Goal: Task Accomplishment & Management: Manage account settings

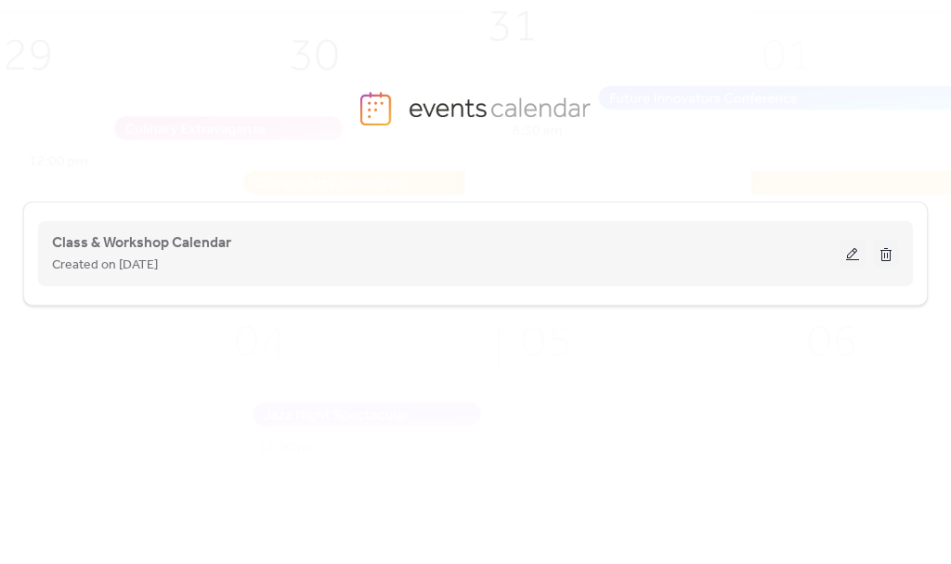
click at [128, 254] on span "Created on [DATE]" at bounding box center [105, 265] width 106 height 22
click at [201, 249] on span "Class & Workshop Calendar" at bounding box center [141, 243] width 179 height 22
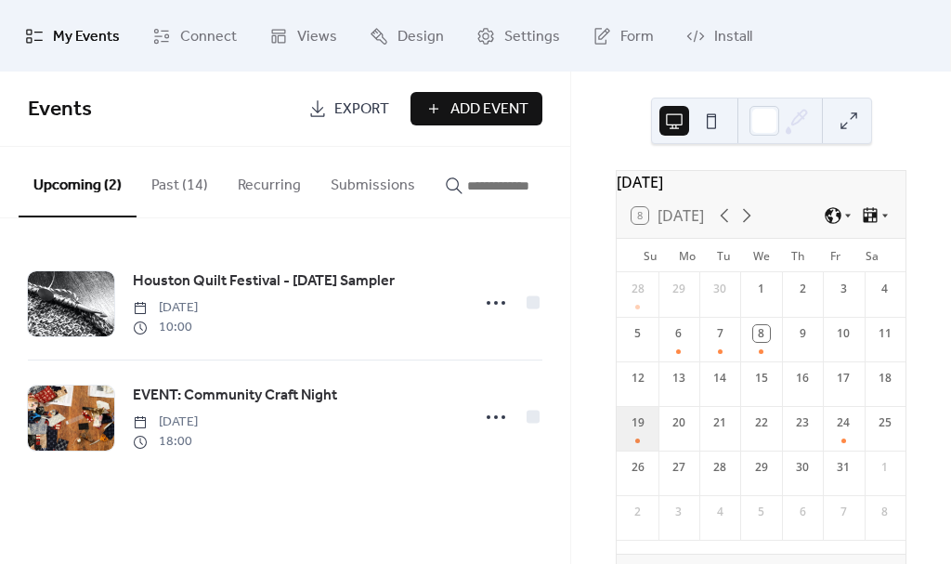
click at [656, 443] on div "19" at bounding box center [636, 428] width 41 height 45
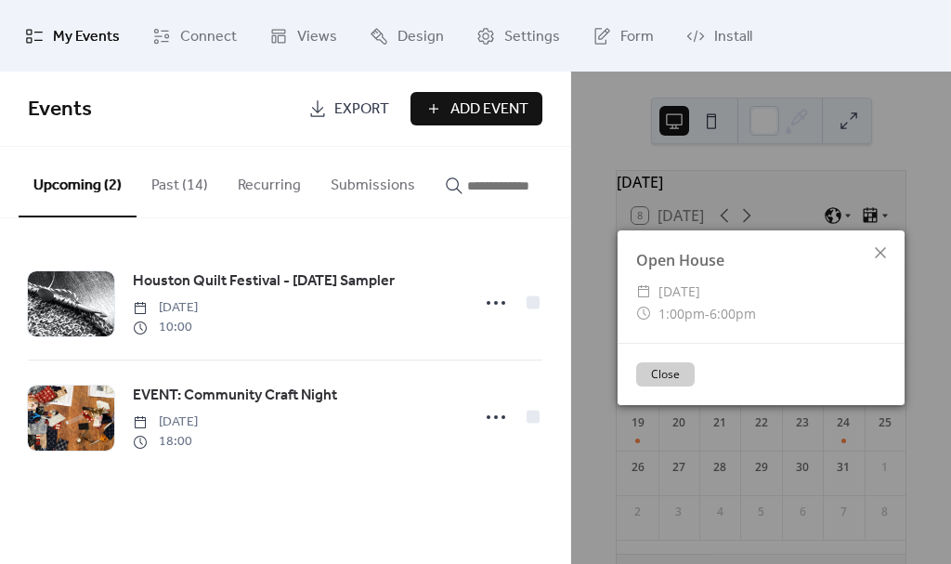
click at [682, 381] on button "Close" at bounding box center [665, 374] width 58 height 24
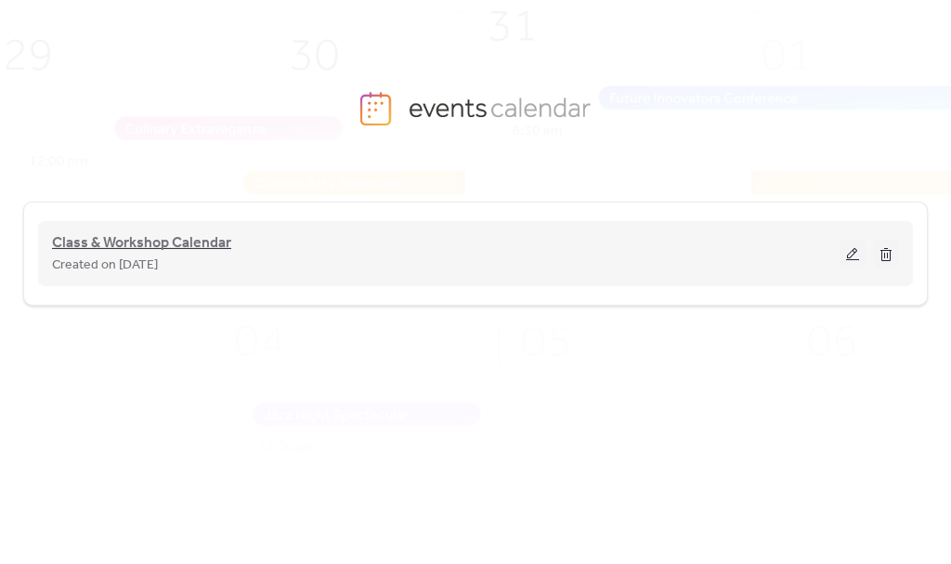
click at [204, 243] on span "Class & Workshop Calendar" at bounding box center [141, 243] width 179 height 22
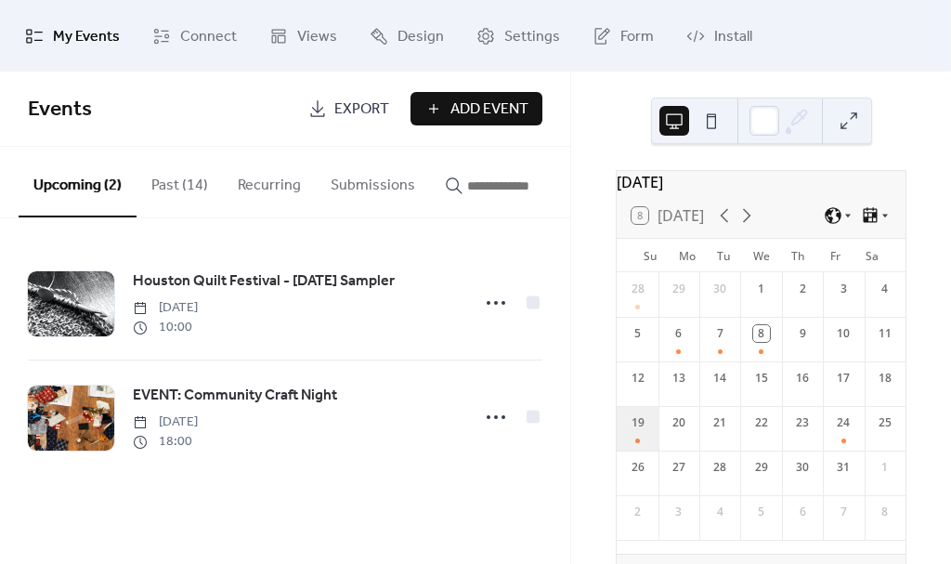
click at [648, 444] on div "19" at bounding box center [636, 428] width 41 height 45
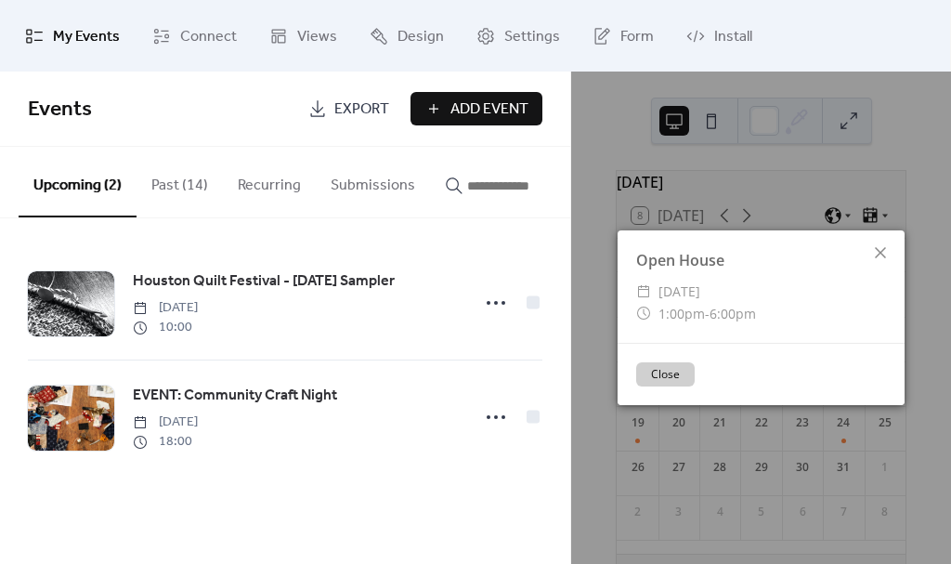
click at [674, 378] on button "Close" at bounding box center [665, 374] width 58 height 24
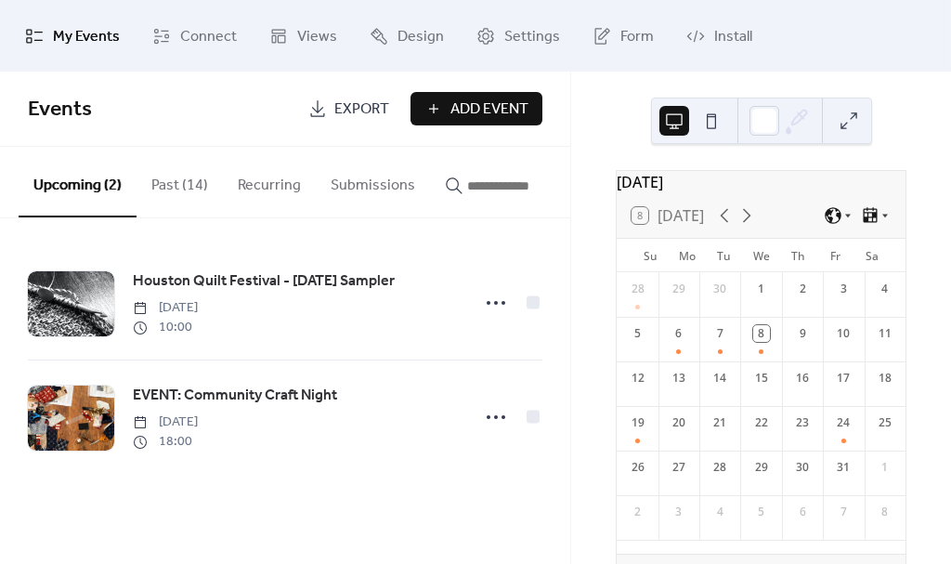
click at [265, 191] on button "Recurring" at bounding box center [269, 181] width 93 height 69
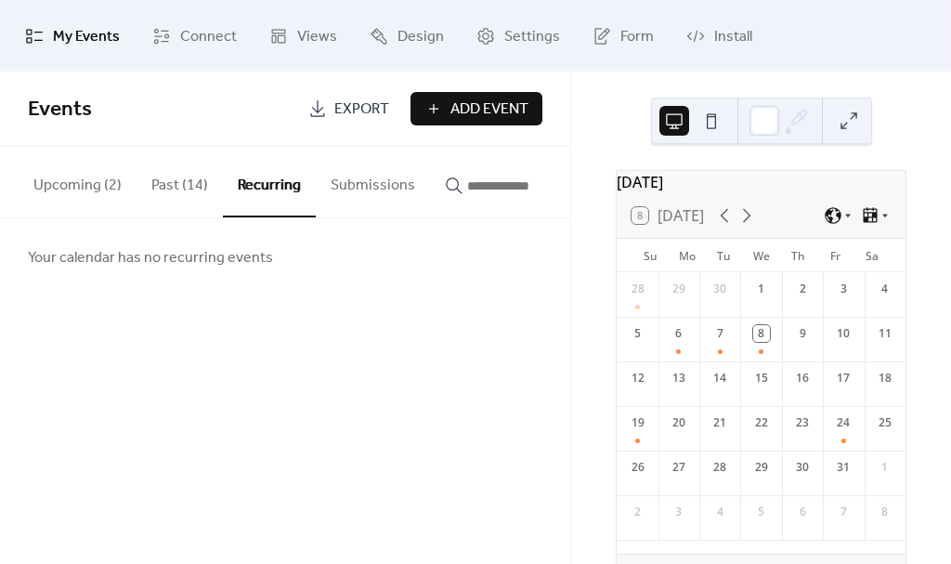
click at [181, 178] on button "Past (14)" at bounding box center [179, 181] width 86 height 69
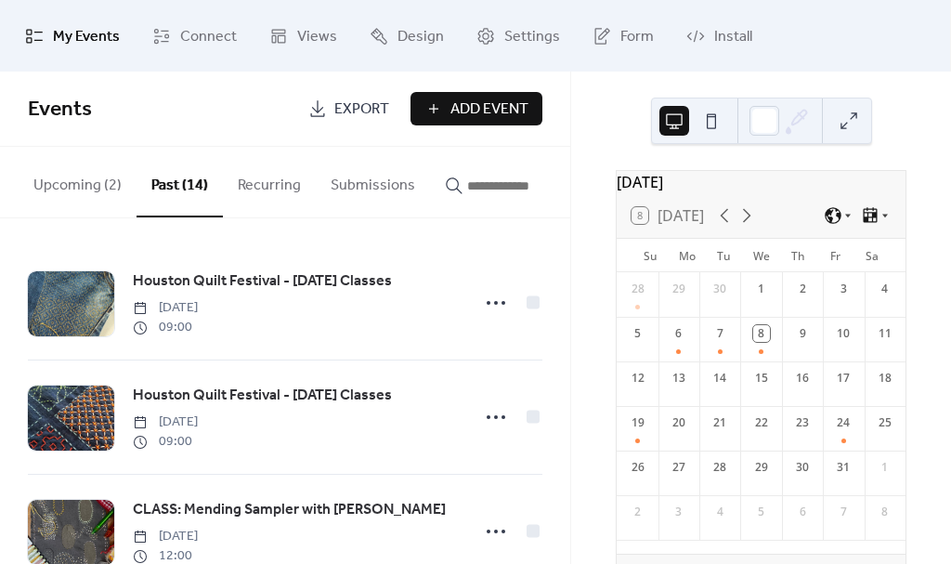
click at [94, 178] on button "Upcoming (2)" at bounding box center [78, 181] width 118 height 69
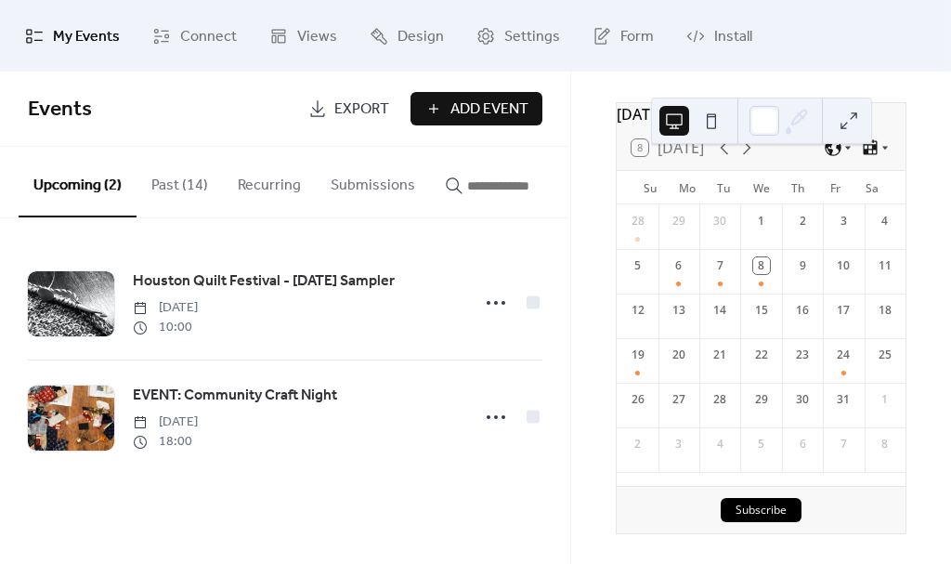
scroll to position [78, 0]
click at [834, 364] on div "24" at bounding box center [843, 360] width 41 height 45
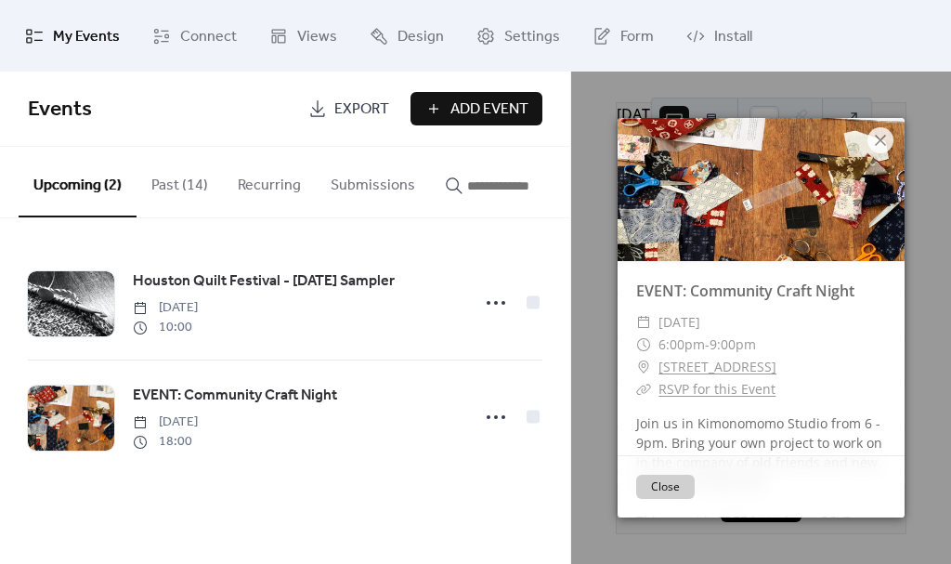
click at [676, 488] on button "Close" at bounding box center [665, 486] width 58 height 24
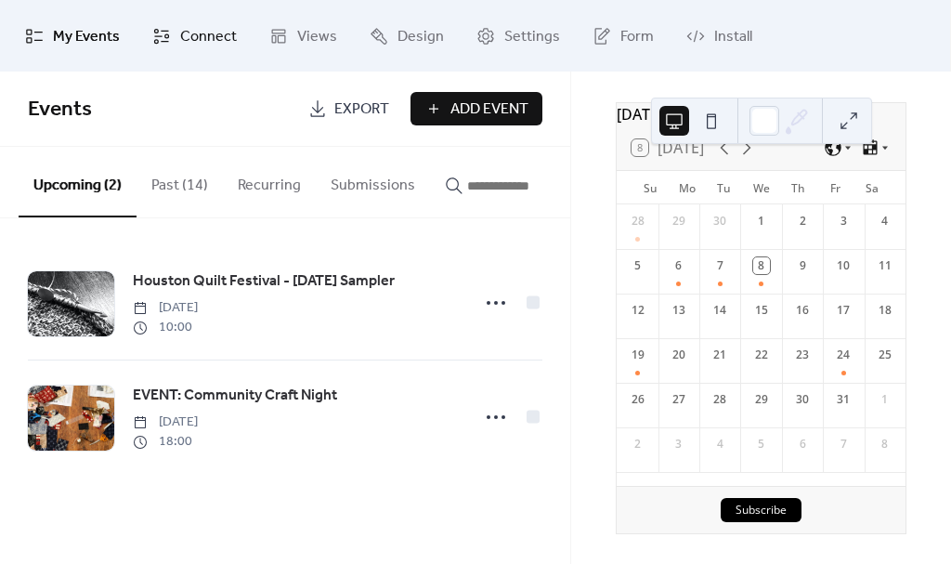
click at [215, 32] on span "Connect" at bounding box center [208, 36] width 57 height 29
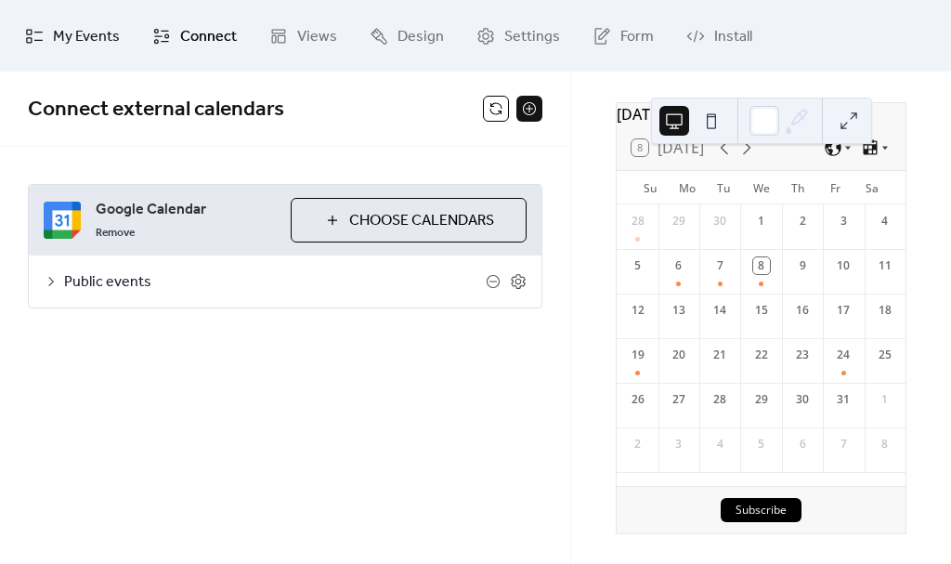
click at [101, 45] on span "My Events" at bounding box center [86, 36] width 67 height 29
